Goal: Task Accomplishment & Management: Use online tool/utility

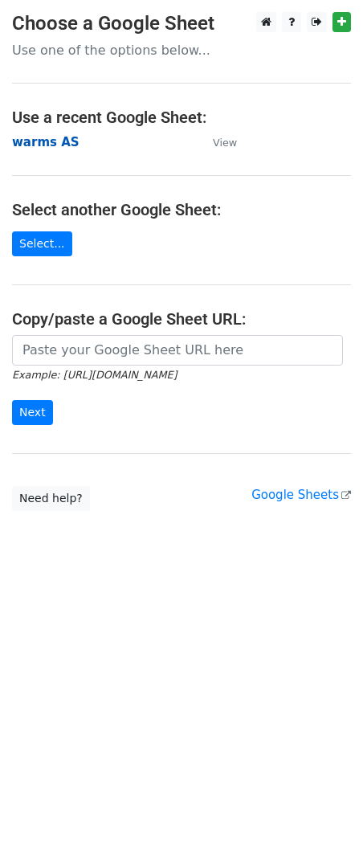
click at [37, 143] on strong "warms AS" at bounding box center [46, 142] width 68 height 14
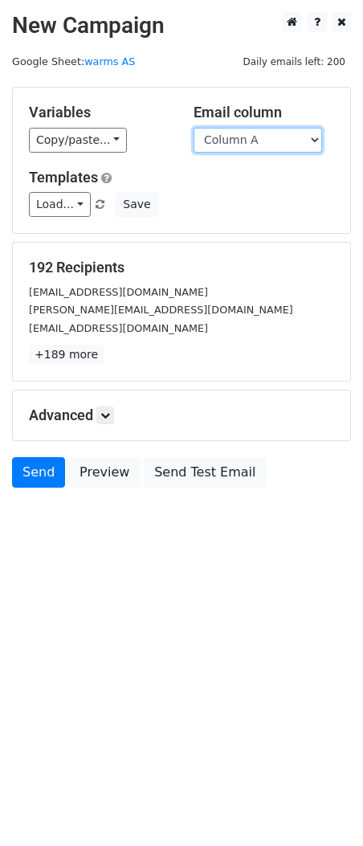
click at [222, 143] on select "Column A Column B Column C Column D Column E Column F Column G Column H Column …" at bounding box center [258, 140] width 129 height 25
click at [235, 141] on select "Column A Column B Column C Column D Column E Column F Column G Column H Column …" at bounding box center [258, 140] width 129 height 25
select select "Column F"
click at [194, 128] on select "Column A Column B Column C Column D Column E Column F Column G Column H Column …" at bounding box center [258, 140] width 129 height 25
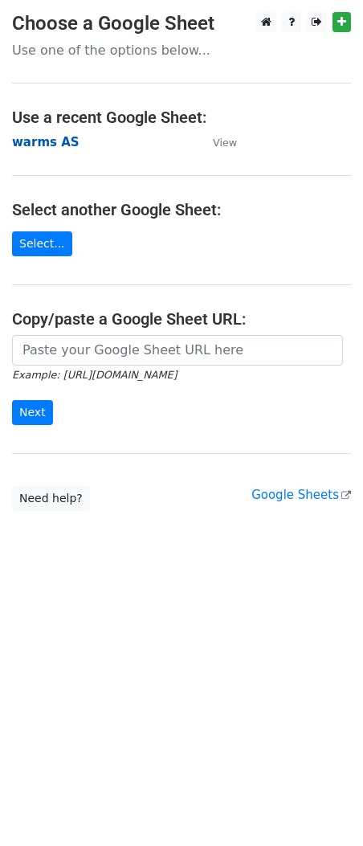
click at [55, 138] on strong "warms AS" at bounding box center [46, 142] width 68 height 14
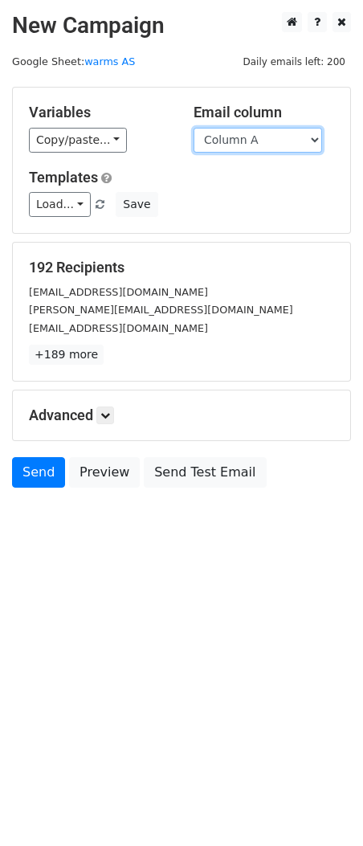
click at [238, 133] on select "Column A Column B Column C Column D Column E Column F Column G Column H Column …" at bounding box center [258, 140] width 129 height 25
select select "Column K"
click at [194, 128] on select "Column A Column B Column C Column D Column E Column F Column G Column H Column …" at bounding box center [258, 140] width 129 height 25
